Goal: Information Seeking & Learning: Learn about a topic

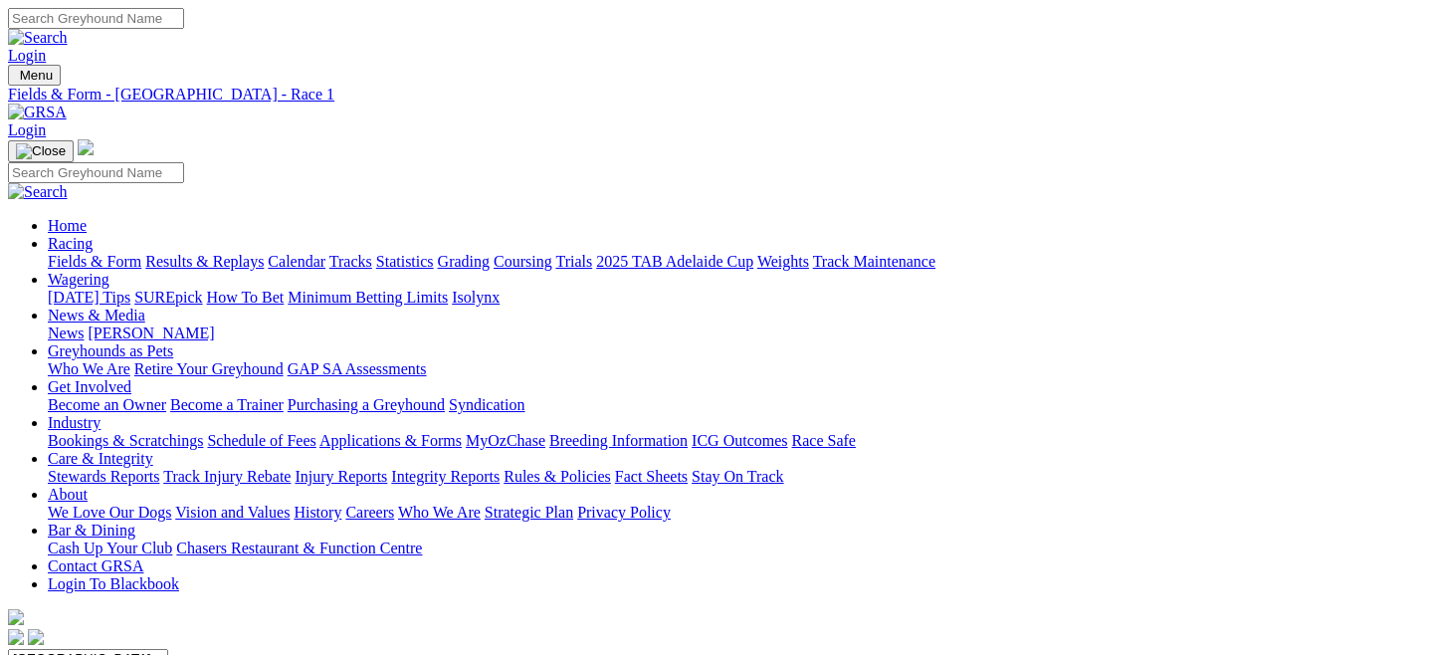
click at [100, 253] on link "Fields & Form" at bounding box center [95, 261] width 94 height 17
click at [168, 649] on select "[GEOGRAPHIC_DATA] [GEOGRAPHIC_DATA] [GEOGRAPHIC_DATA] [GEOGRAPHIC_DATA] [GEOGRA…" at bounding box center [88, 658] width 160 height 19
select select "QLD"
click at [94, 649] on select "[GEOGRAPHIC_DATA] [GEOGRAPHIC_DATA] [GEOGRAPHIC_DATA] [GEOGRAPHIC_DATA] [GEOGRA…" at bounding box center [88, 658] width 160 height 19
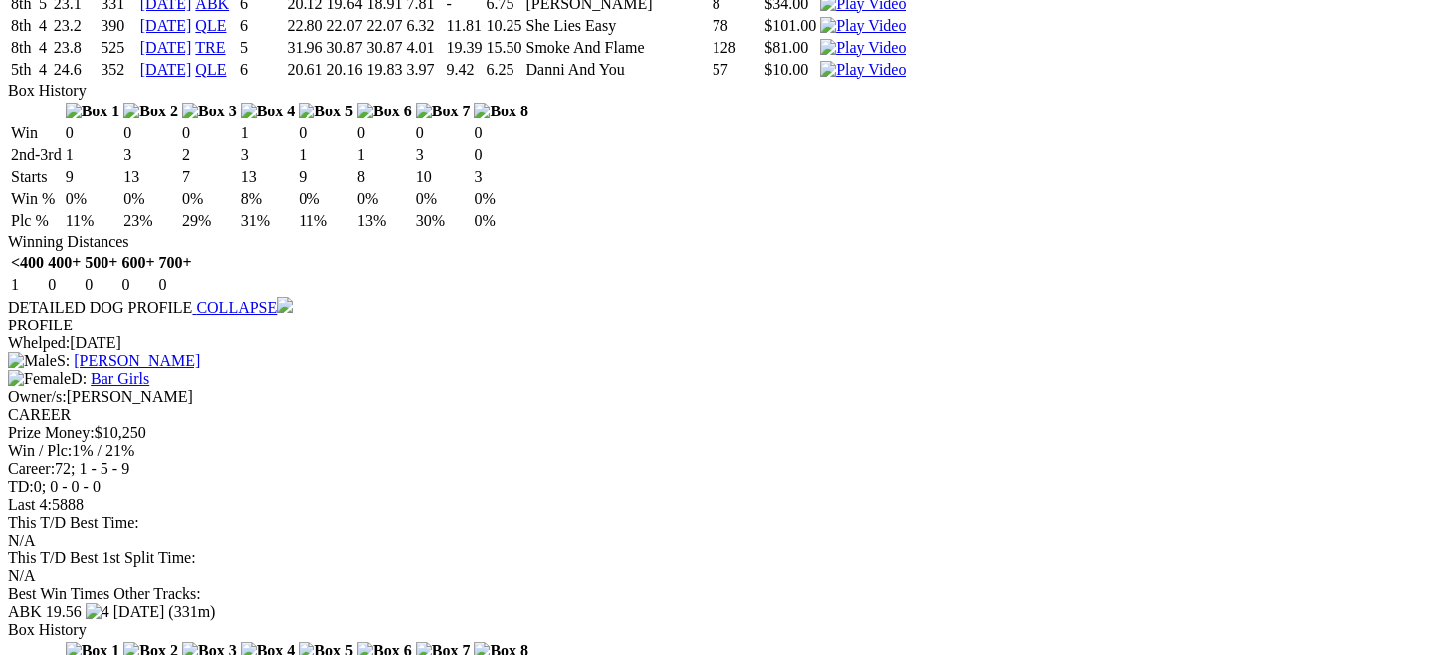
scroll to position [4129, 0]
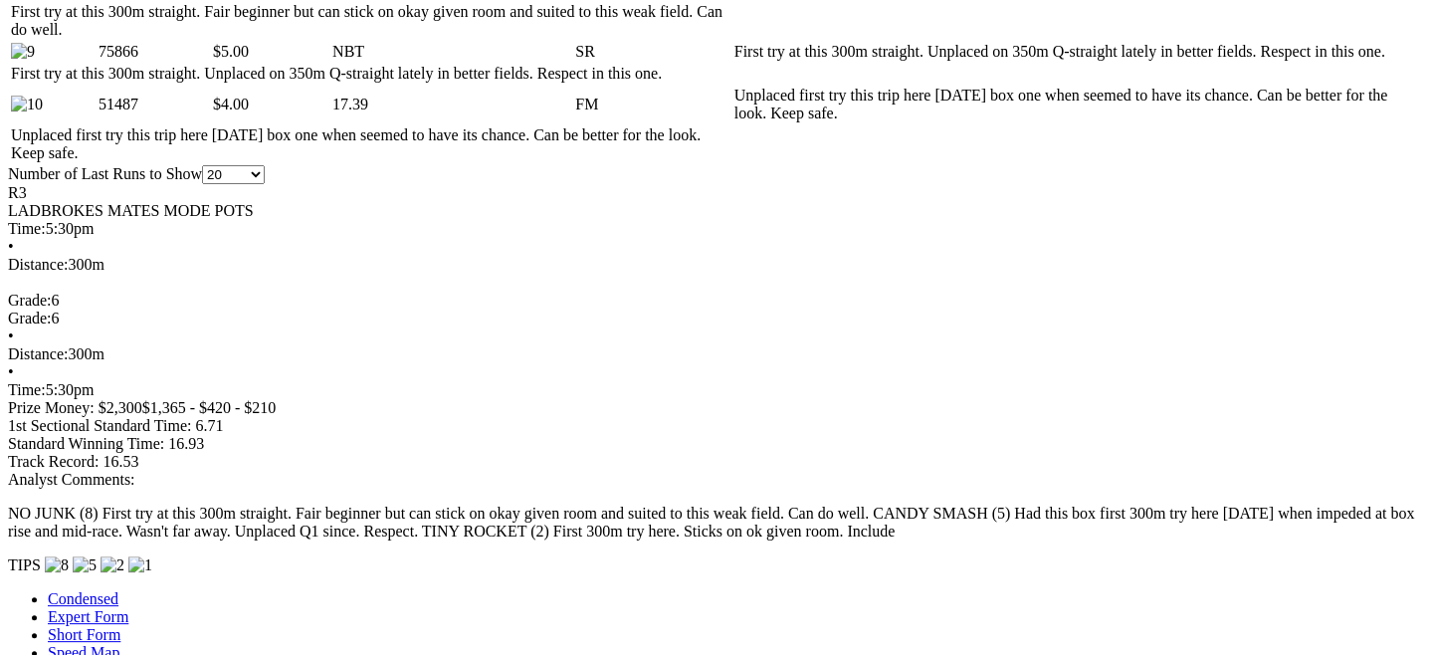
scroll to position [1589, 0]
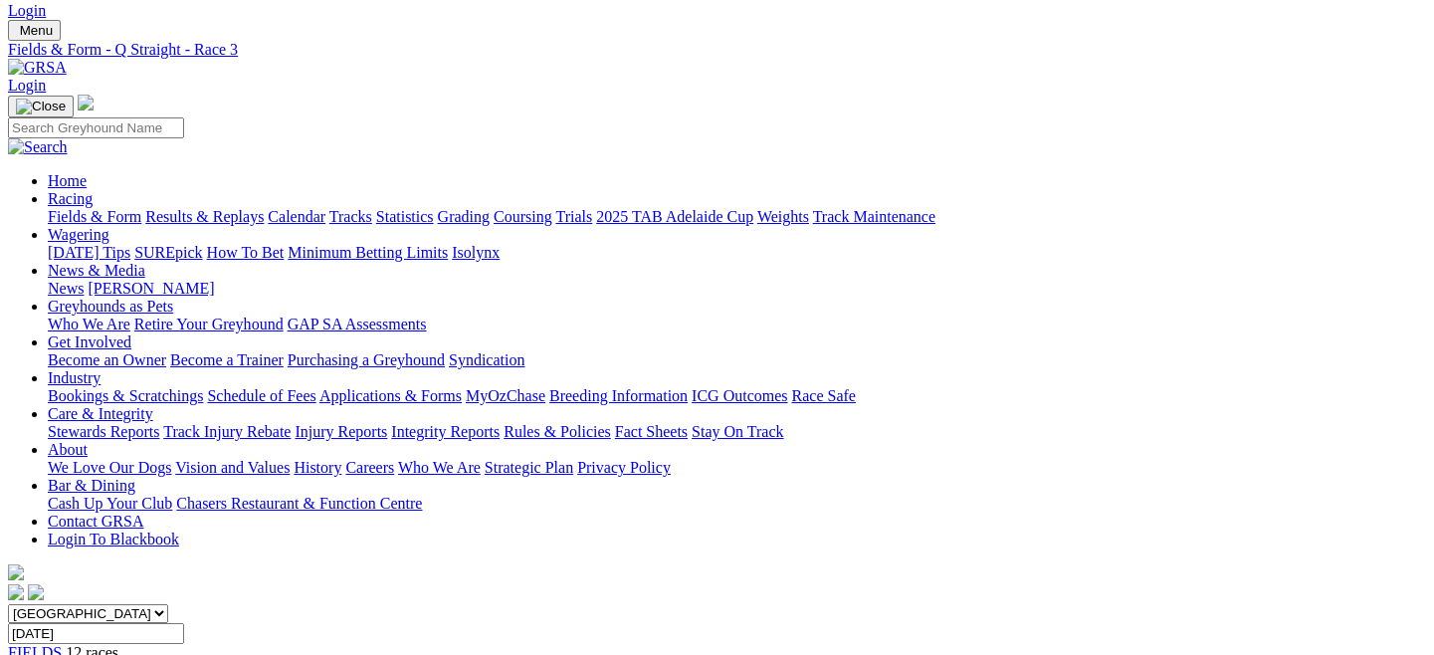
scroll to position [0, 0]
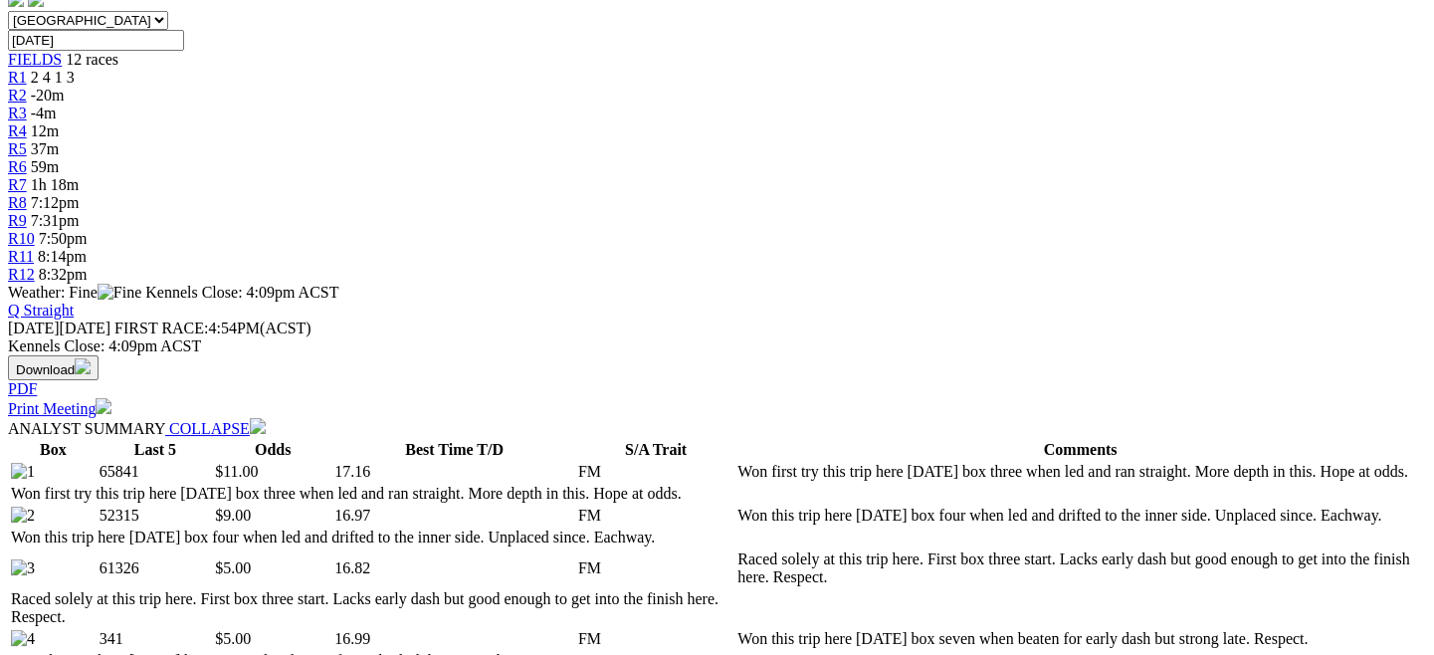
scroll to position [457, 0]
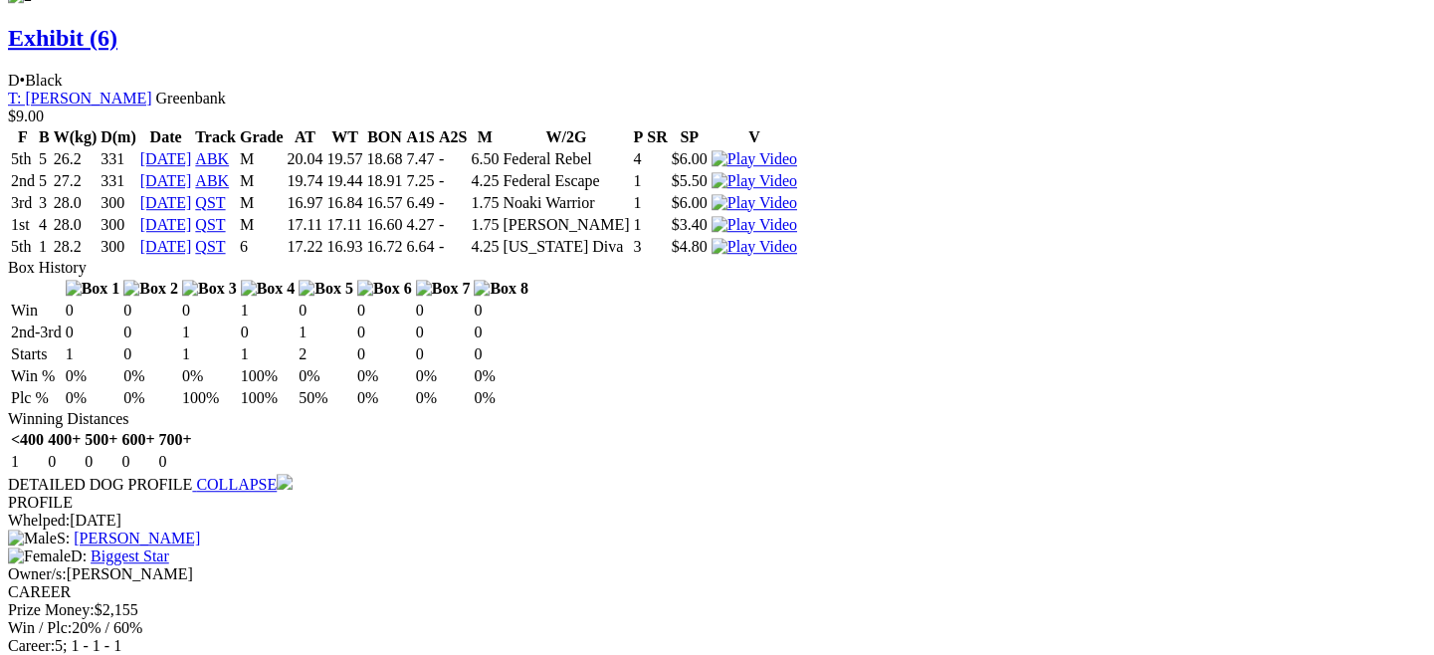
scroll to position [3266, 0]
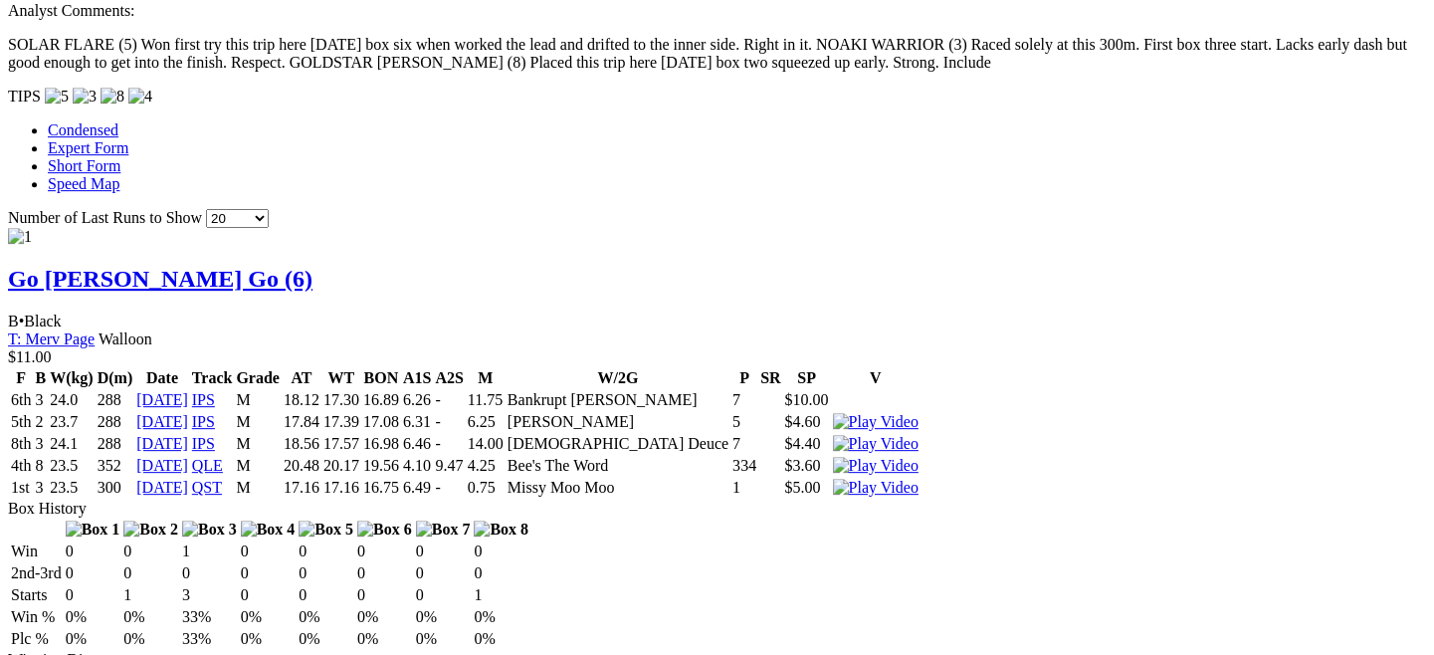
scroll to position [2007, 0]
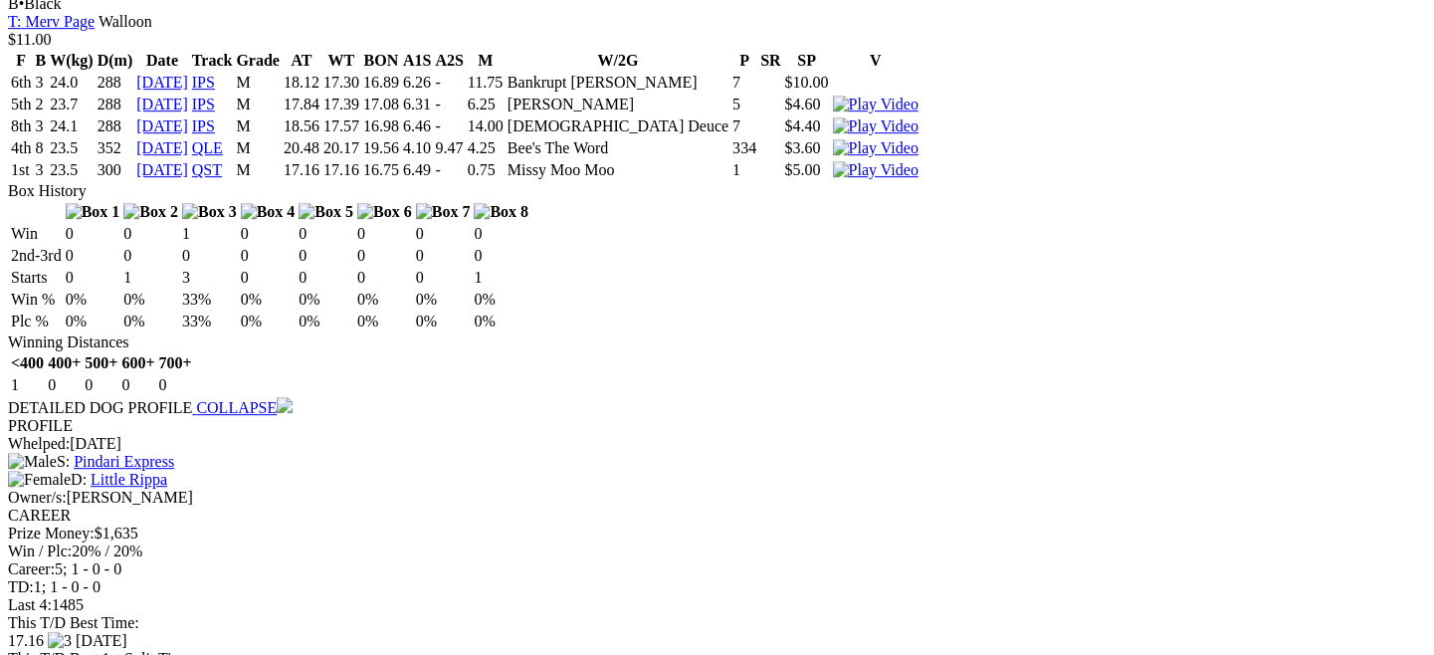
scroll to position [2532, 0]
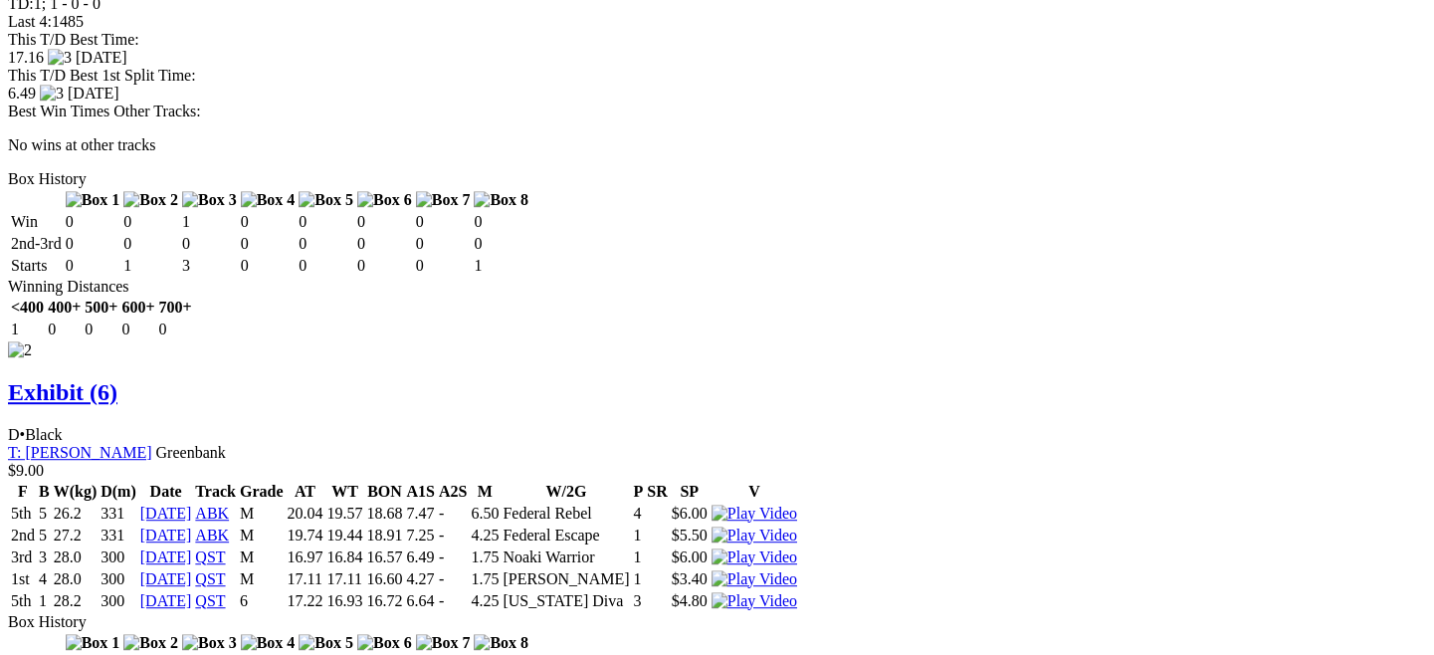
scroll to position [2946, 0]
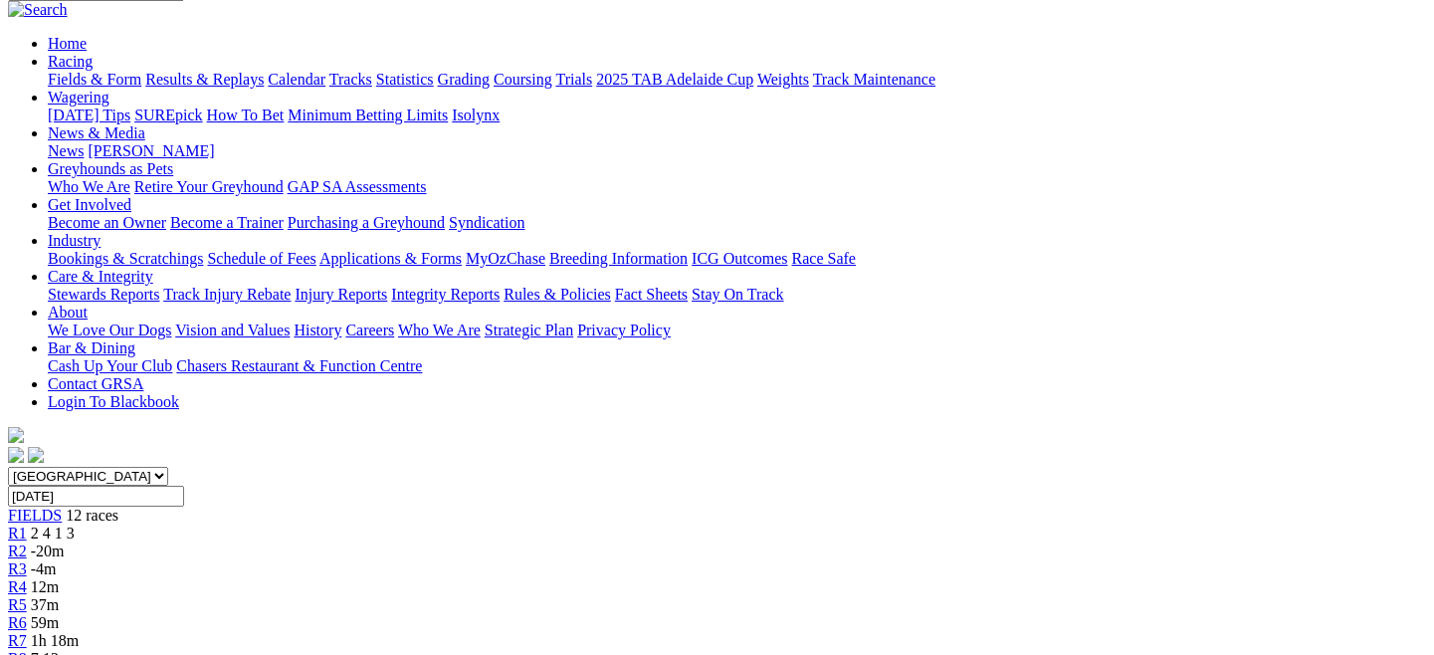
scroll to position [140, 0]
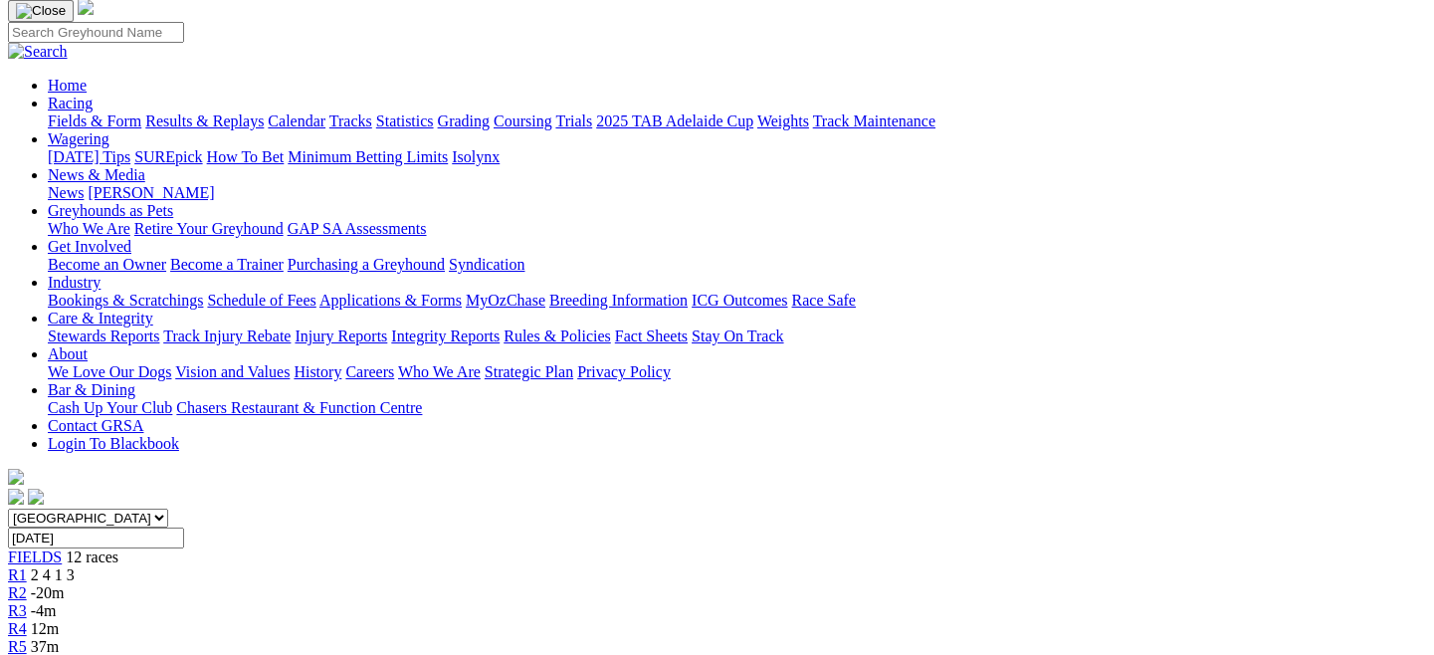
click at [27, 638] on span "R5" at bounding box center [17, 646] width 19 height 17
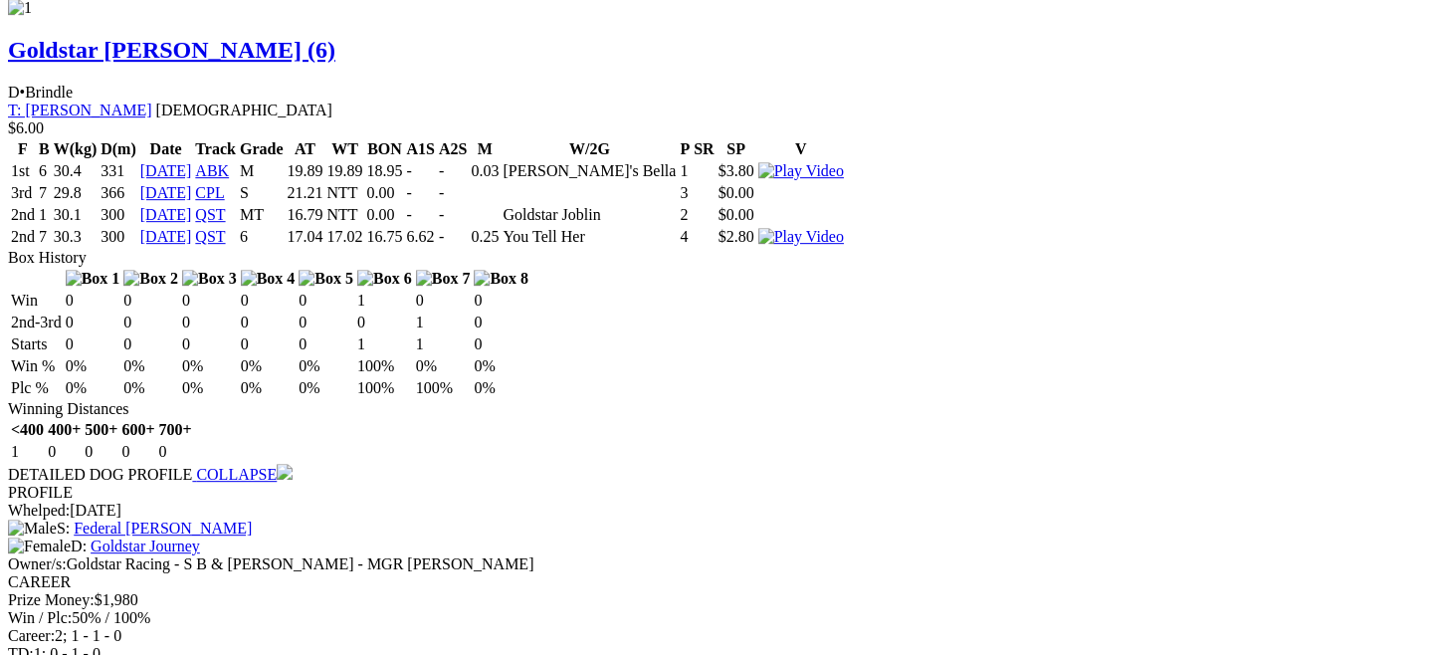
scroll to position [2242, 0]
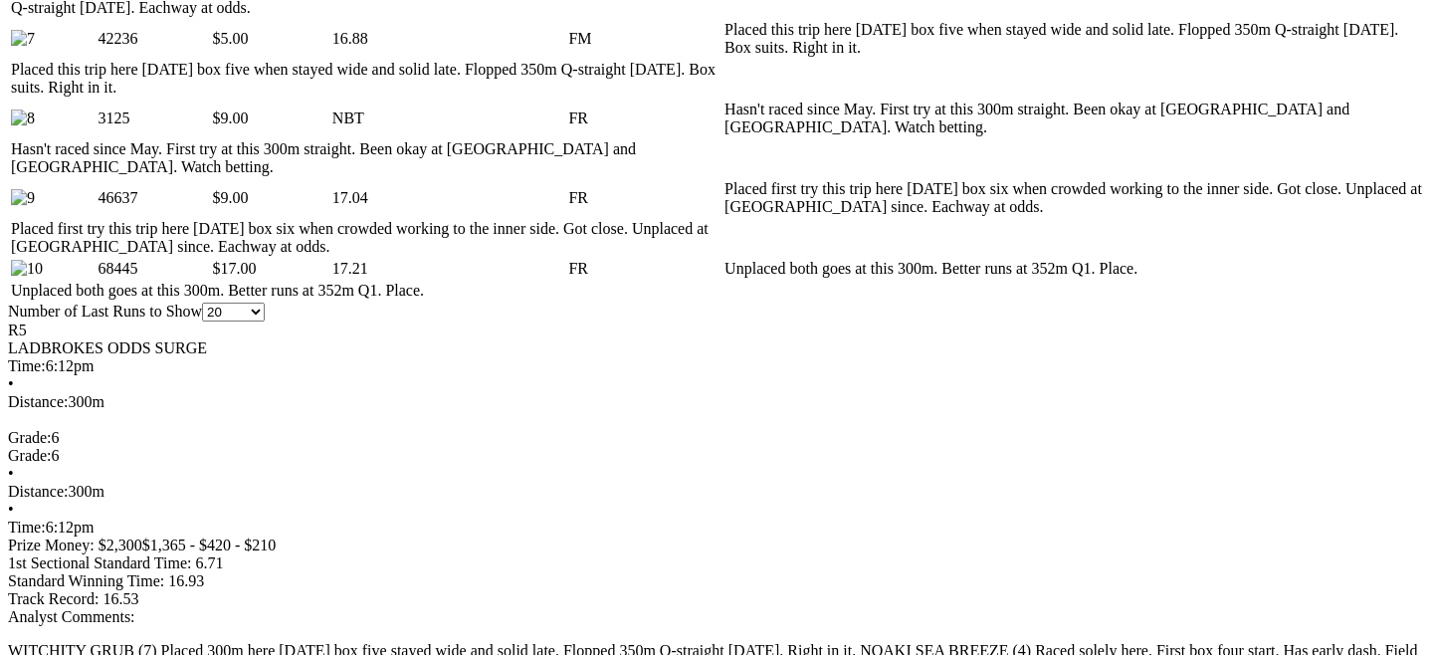
scroll to position [1413, 0]
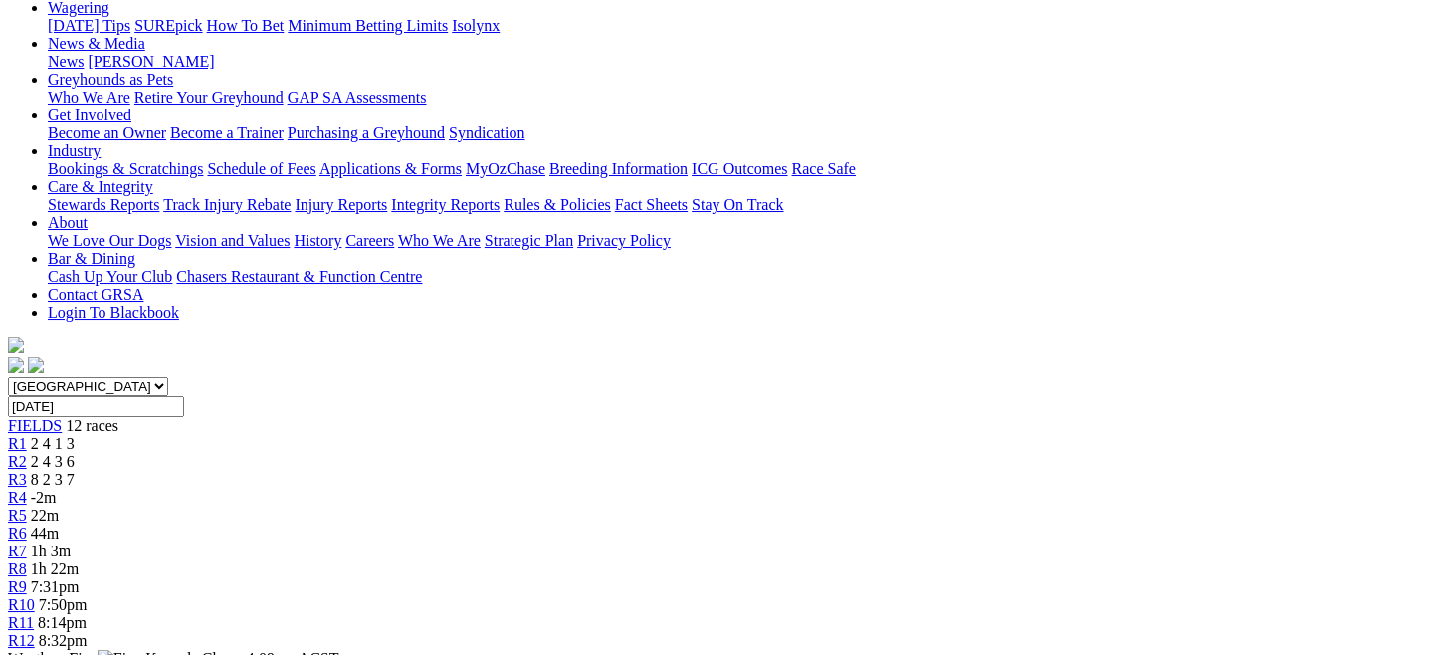
scroll to position [269, 0]
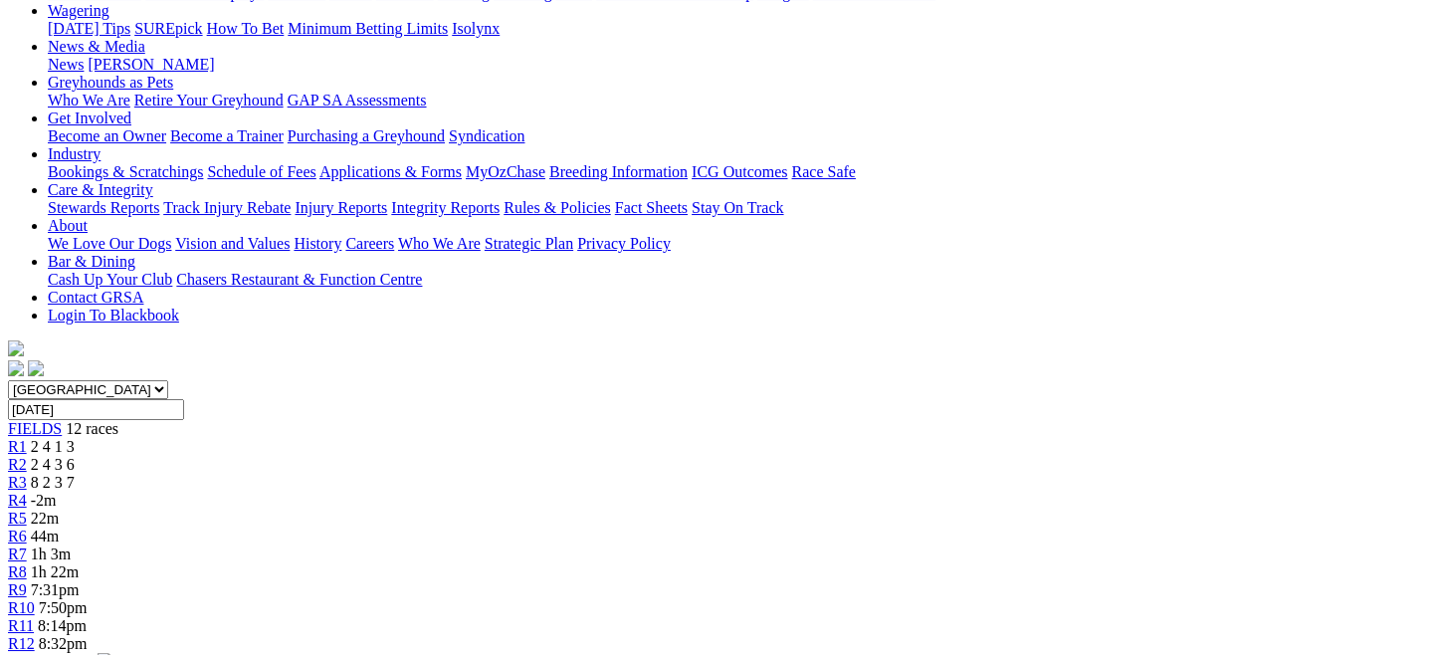
click at [27, 527] on span "R6" at bounding box center [17, 535] width 19 height 17
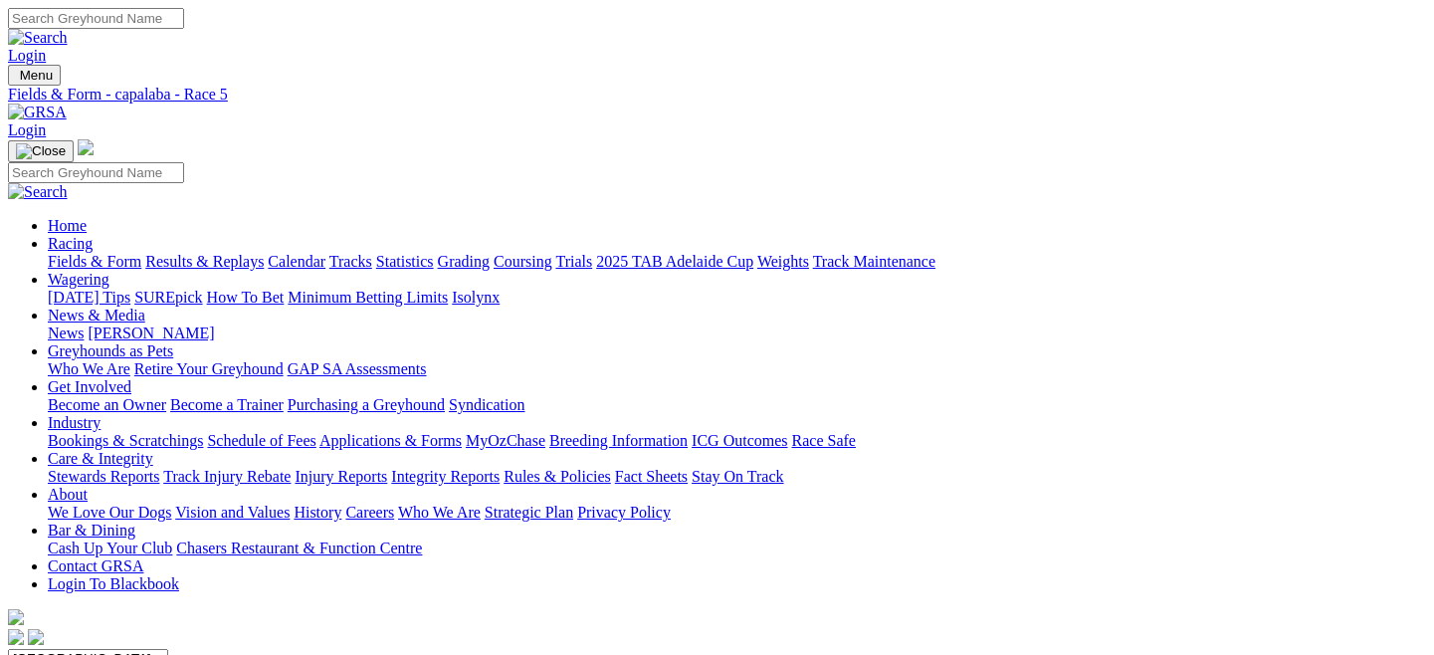
drag, startPoint x: 0, startPoint y: 0, endPoint x: 98, endPoint y: 145, distance: 175.5
click at [98, 253] on link "Fields & Form" at bounding box center [95, 261] width 94 height 17
click at [168, 649] on select "[GEOGRAPHIC_DATA] [GEOGRAPHIC_DATA] [GEOGRAPHIC_DATA] [GEOGRAPHIC_DATA] [GEOGRA…" at bounding box center [88, 658] width 160 height 19
select select "QLD"
click at [94, 649] on select "South Australia New South Wales Northern Territory Queensland Tasmania Victoria…" at bounding box center [88, 658] width 160 height 19
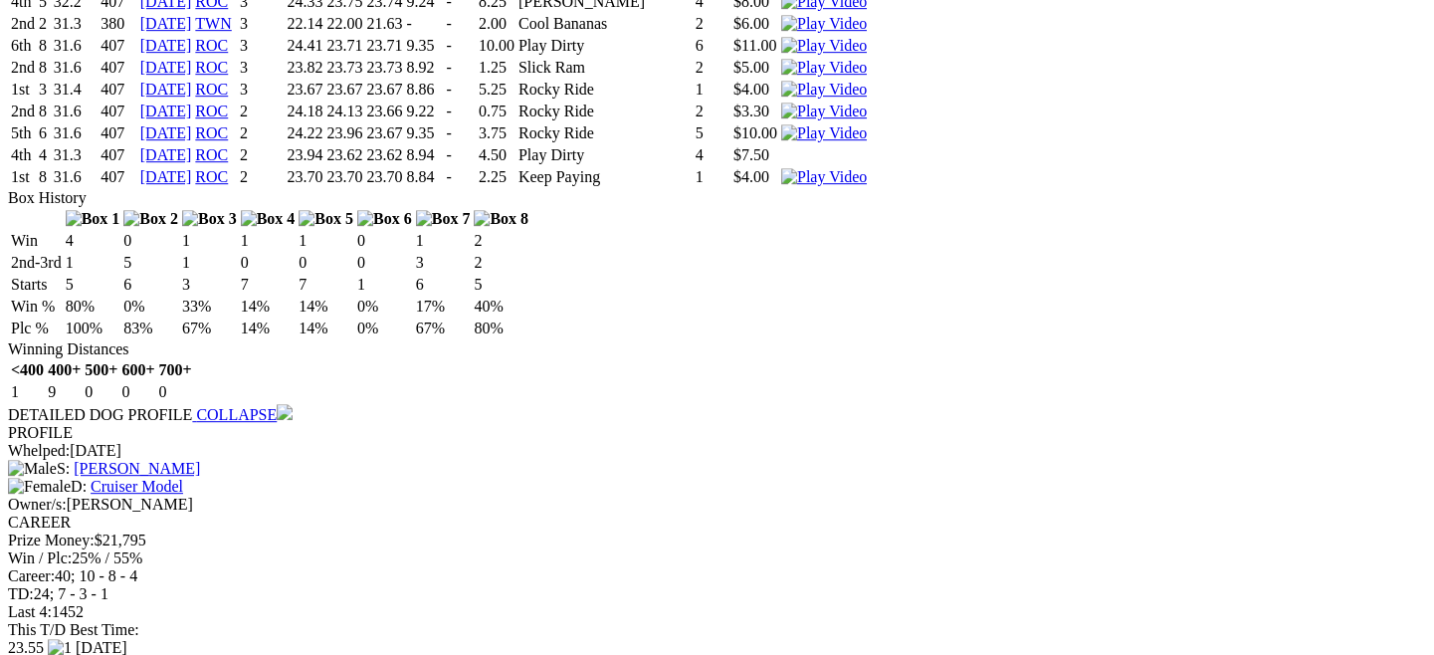
scroll to position [2400, 0]
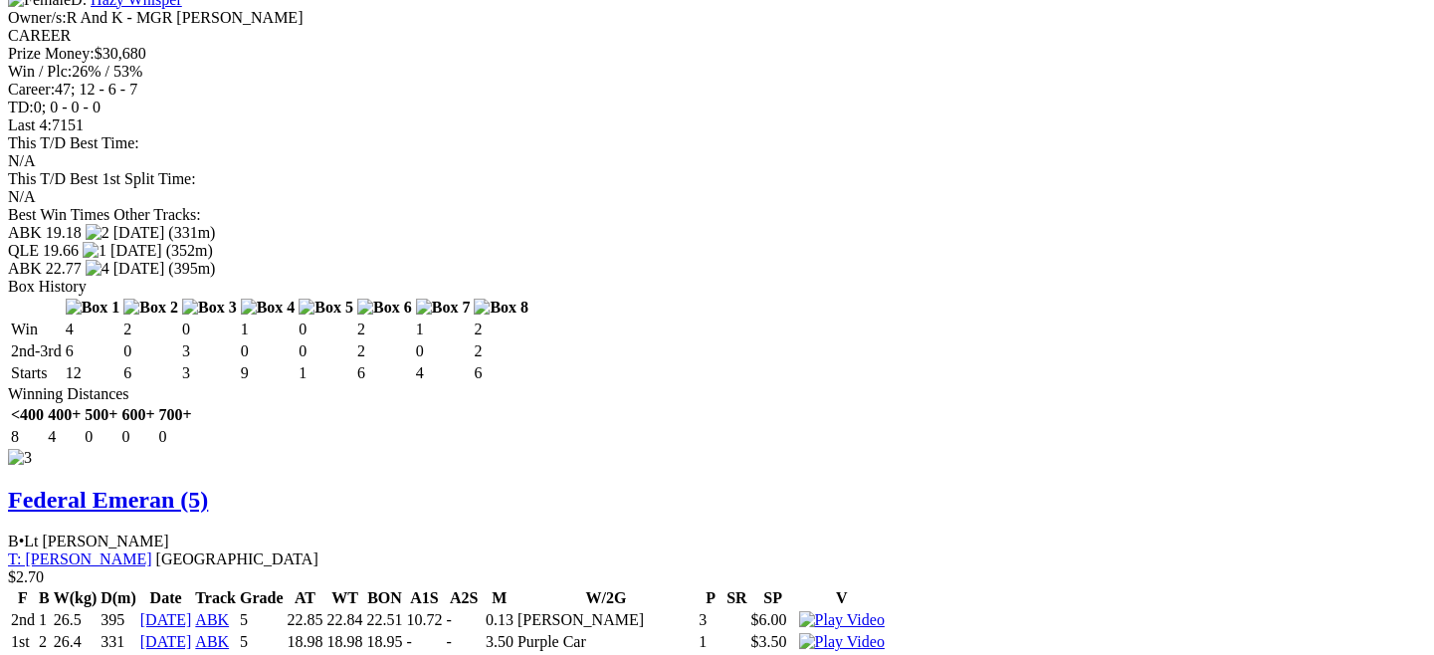
scroll to position [4548, 0]
